Goal: Navigation & Orientation: Find specific page/section

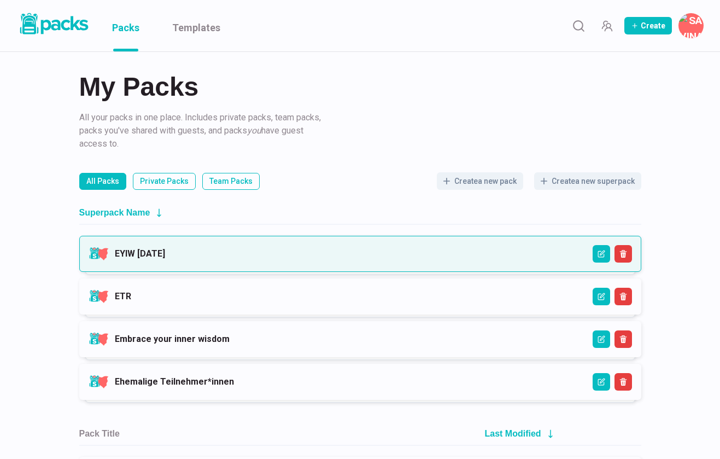
click at [165, 251] on link "EYIW [DATE]" at bounding box center [140, 253] width 50 height 10
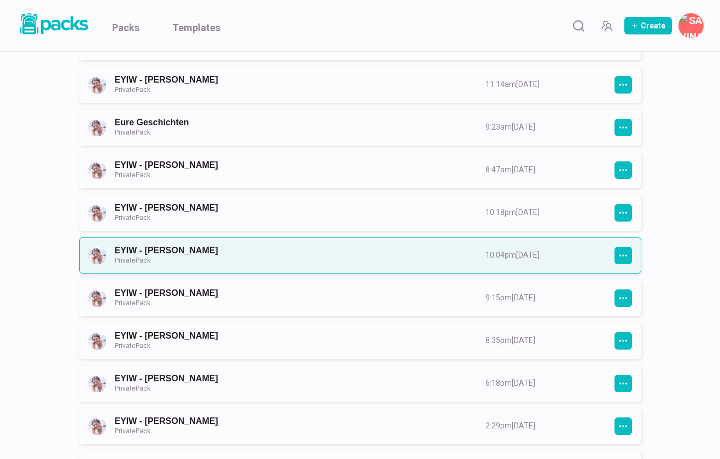
scroll to position [324, 0]
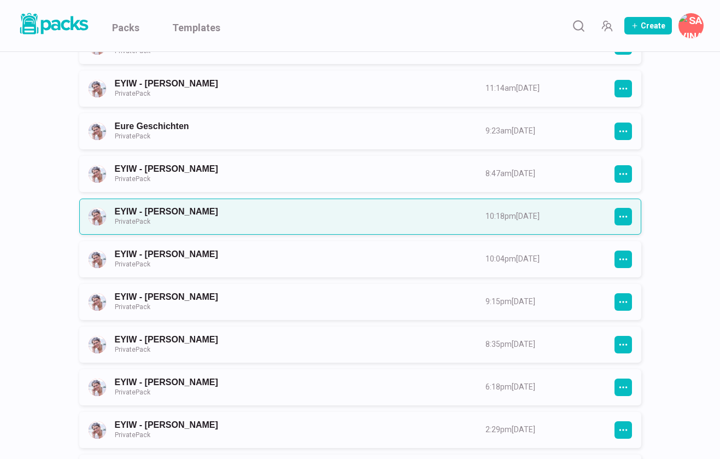
click at [249, 224] on link "EYIW - [PERSON_NAME] Private Pack" at bounding box center [290, 216] width 351 height 20
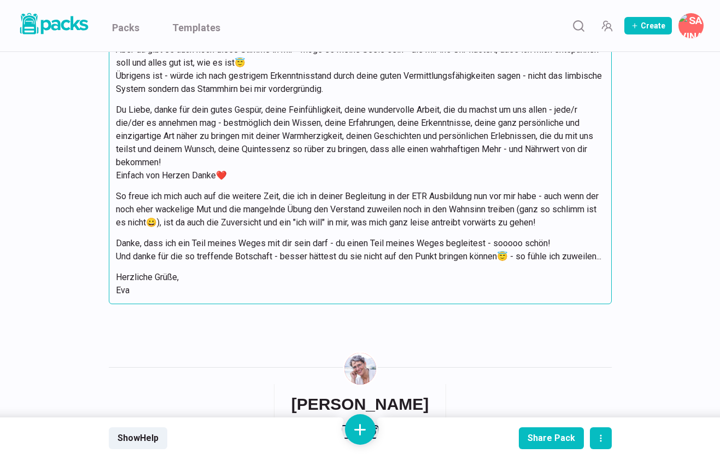
scroll to position [5826, 0]
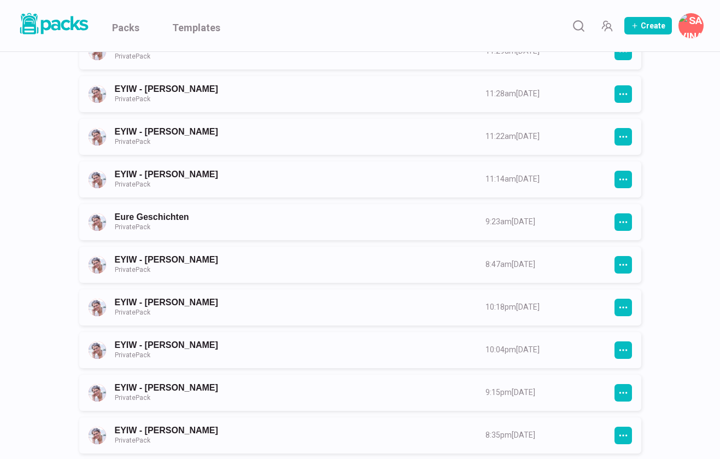
scroll to position [237, 0]
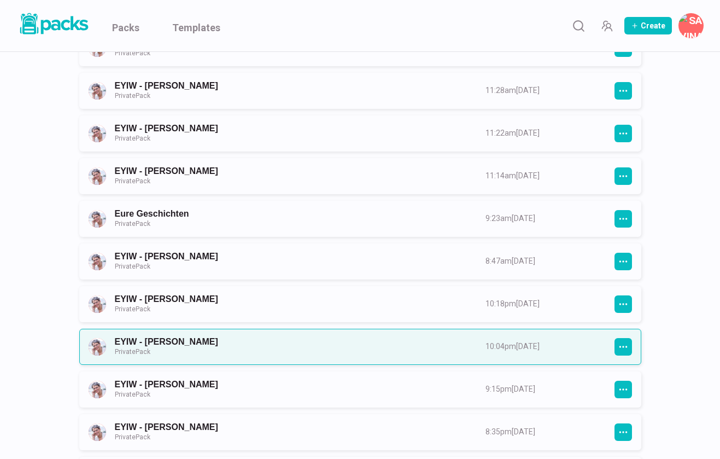
click at [189, 338] on link "EYIW - [PERSON_NAME] Private Pack" at bounding box center [290, 346] width 351 height 20
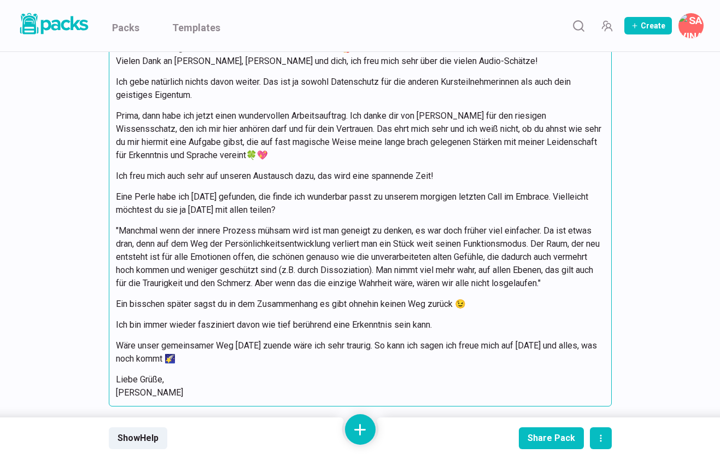
scroll to position [2758, 0]
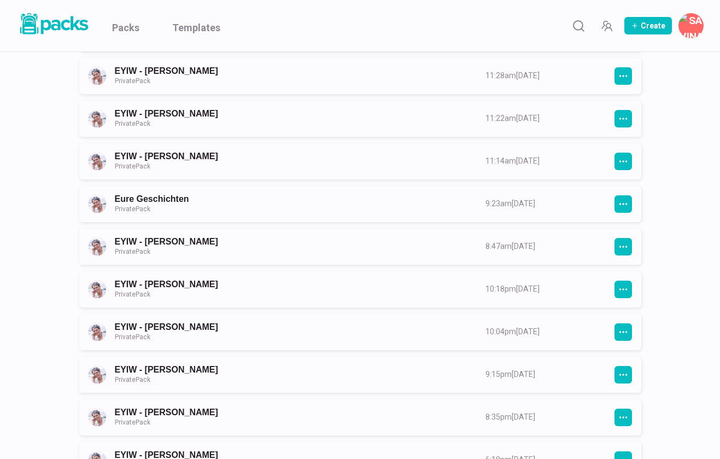
scroll to position [249, 0]
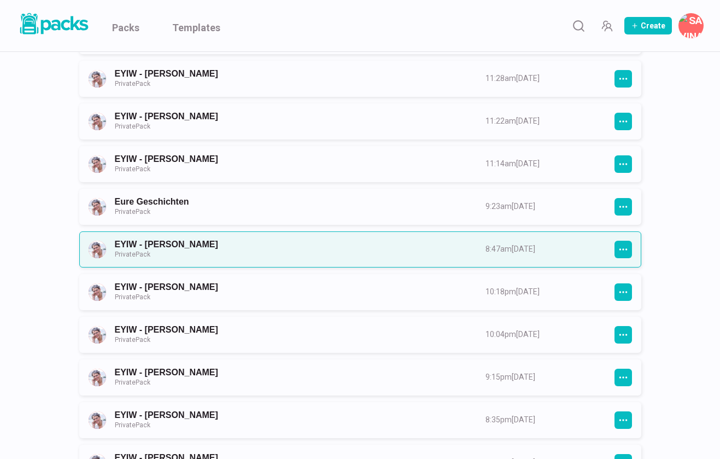
click at [221, 245] on link "EYIW - [PERSON_NAME] Private Pack" at bounding box center [290, 249] width 351 height 20
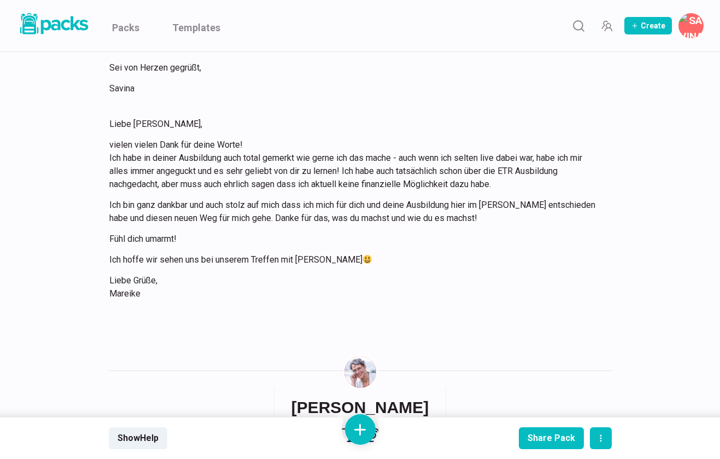
scroll to position [520, 0]
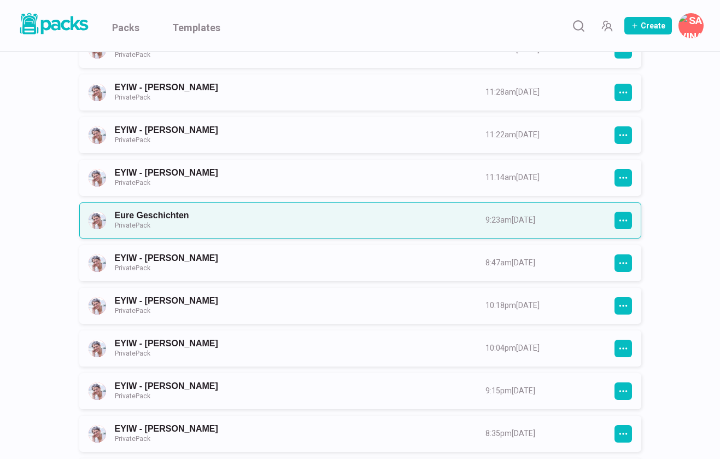
scroll to position [233, 0]
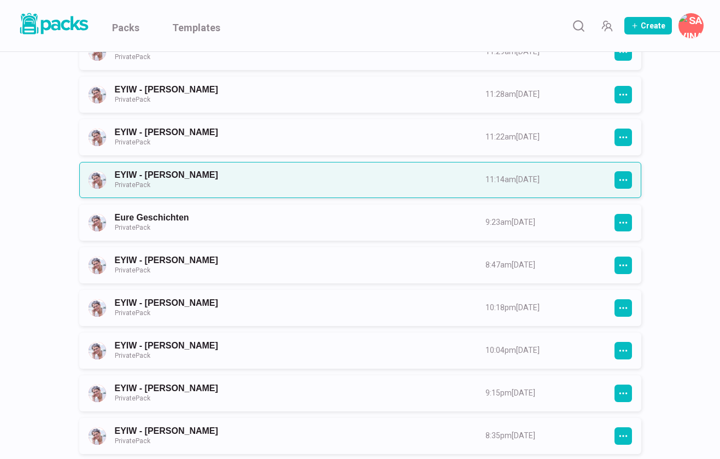
click at [168, 179] on link "EYIW - [PERSON_NAME] Private Pack" at bounding box center [290, 179] width 351 height 20
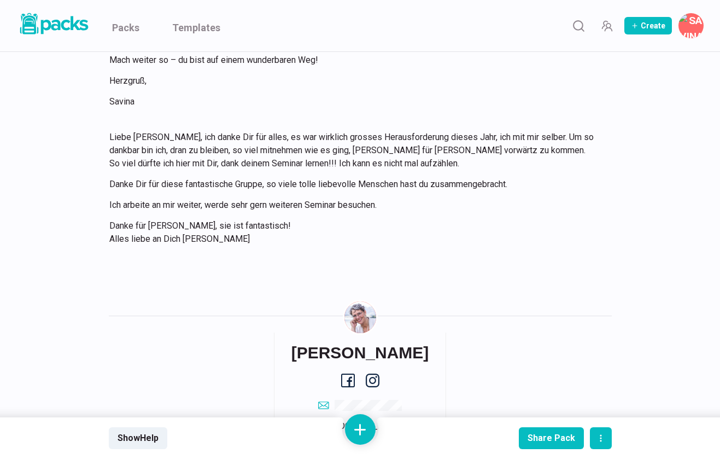
scroll to position [1497, 0]
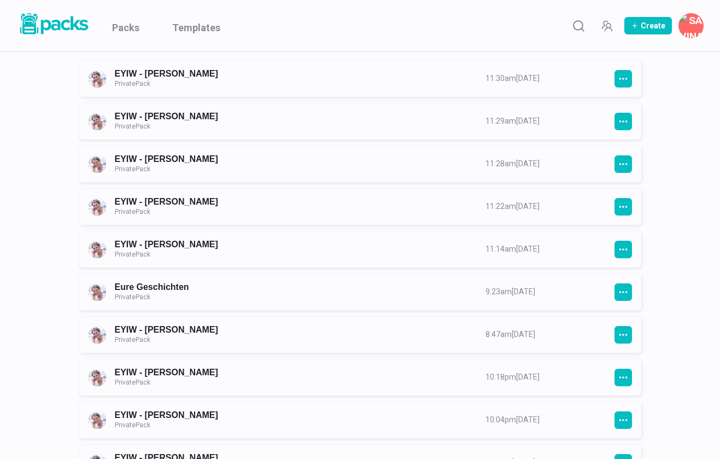
scroll to position [140, 0]
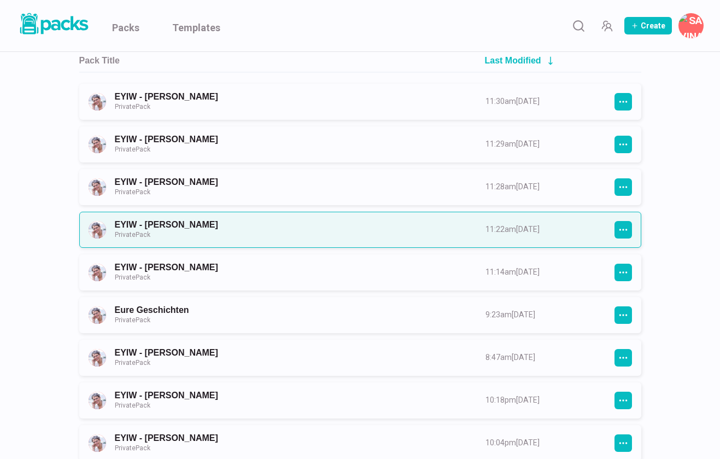
click at [208, 226] on link "EYIW - [PERSON_NAME] Private Pack" at bounding box center [290, 229] width 351 height 20
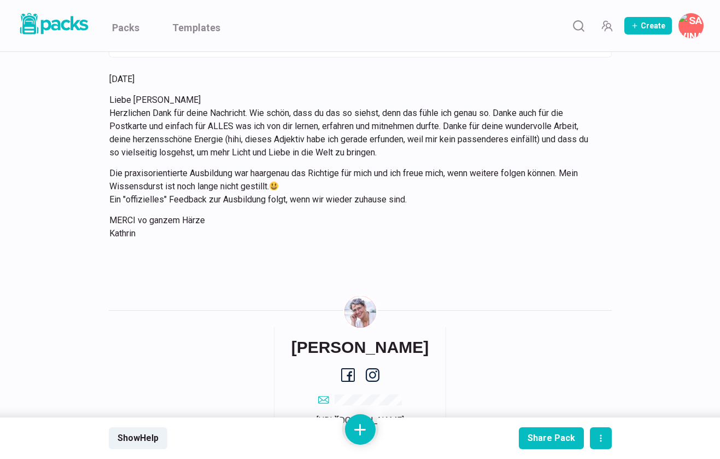
scroll to position [5315, 0]
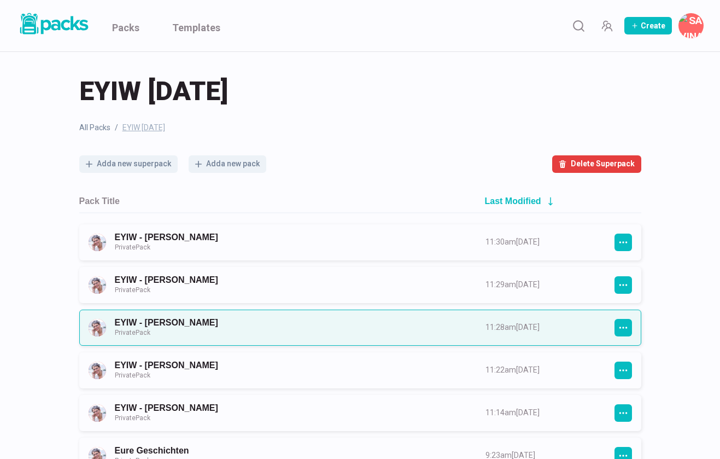
click at [161, 327] on link "EYIW - [PERSON_NAME] Private Pack" at bounding box center [290, 327] width 351 height 20
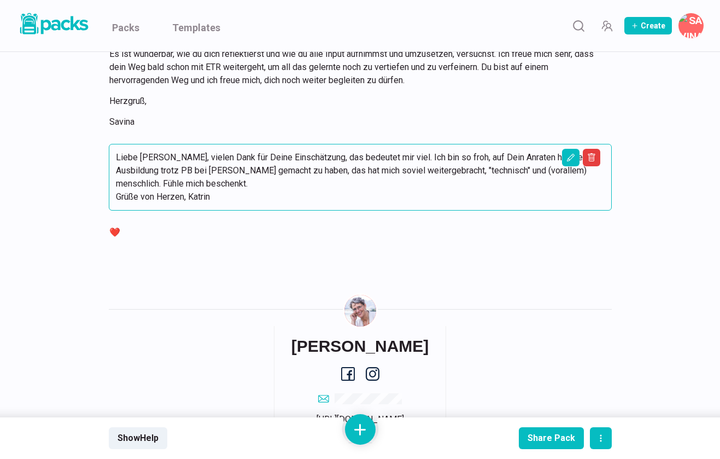
scroll to position [394, 0]
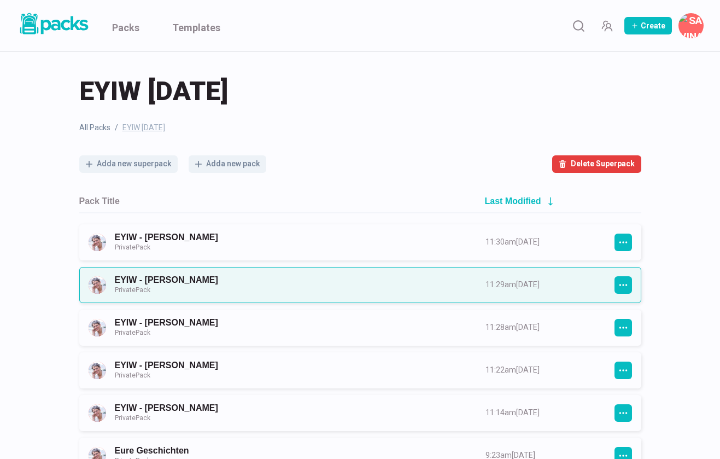
click at [176, 275] on link "EYIW - [PERSON_NAME] Private Pack" at bounding box center [290, 284] width 351 height 20
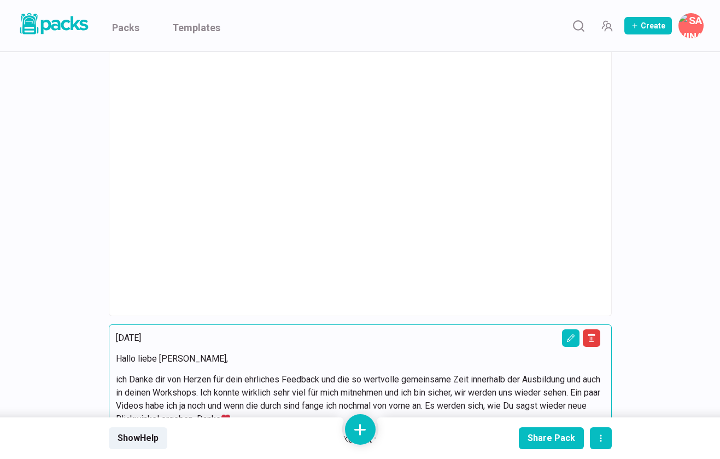
scroll to position [15220, 0]
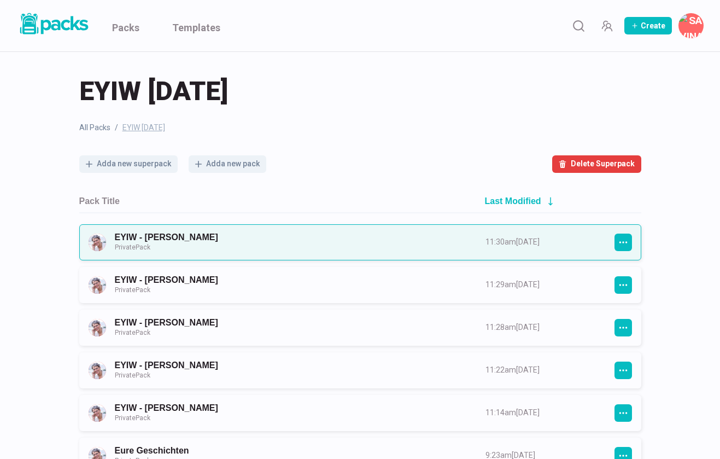
click at [170, 236] on link "EYIW - [PERSON_NAME] Private Pack" at bounding box center [290, 242] width 351 height 20
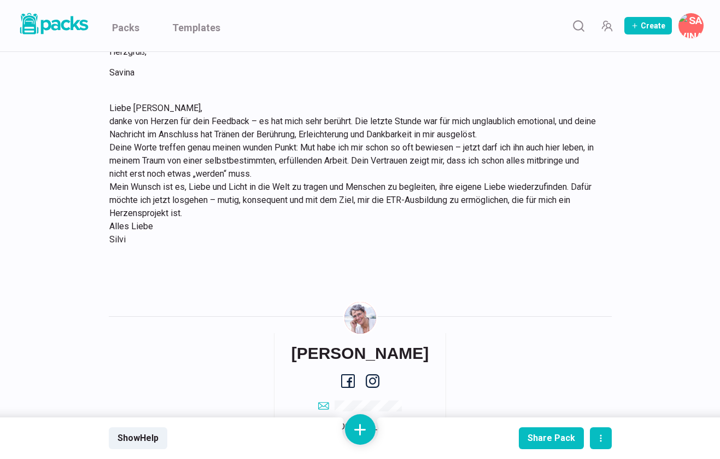
scroll to position [911, 0]
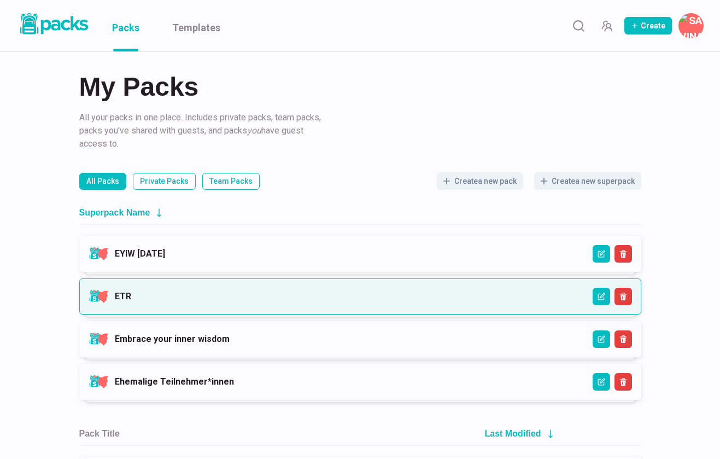
click at [128, 294] on link "ETR" at bounding box center [123, 296] width 16 height 10
